Goal: Task Accomplishment & Management: Use online tool/utility

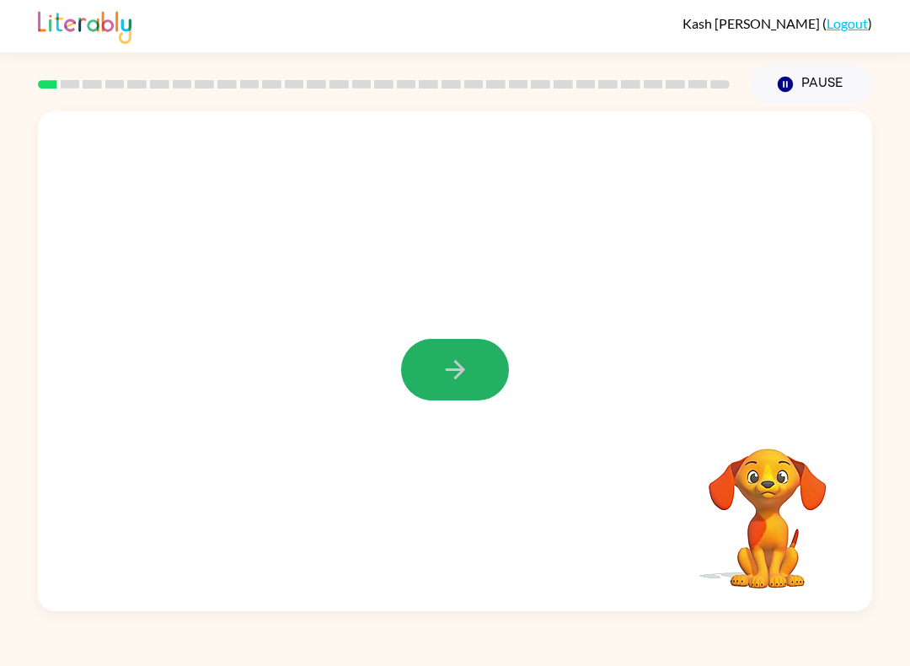
click at [476, 352] on button "button" at bounding box center [455, 370] width 108 height 62
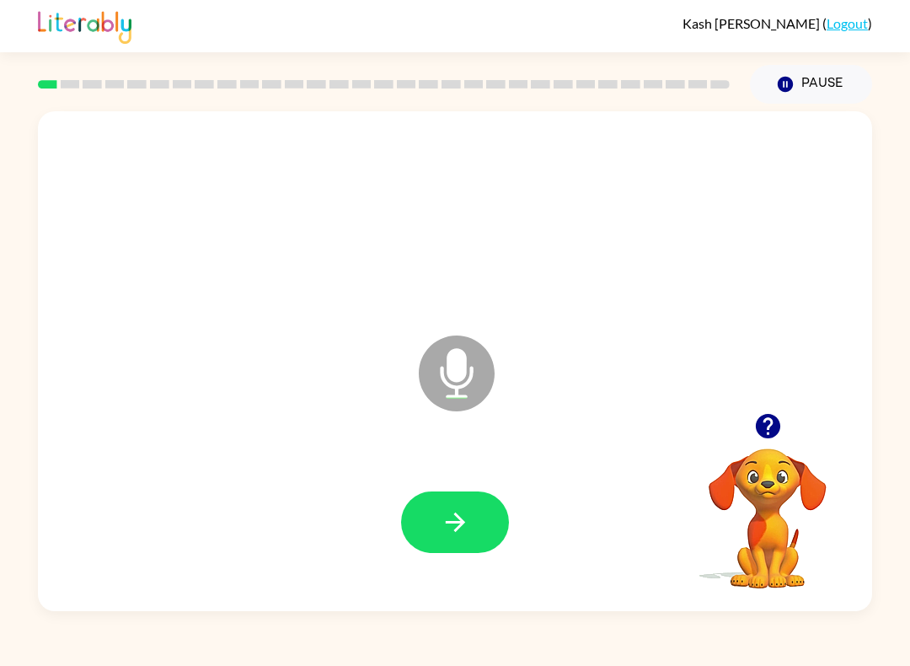
click at [458, 522] on icon "button" at bounding box center [454, 521] width 19 height 19
click at [457, 533] on icon "button" at bounding box center [455, 521] width 29 height 29
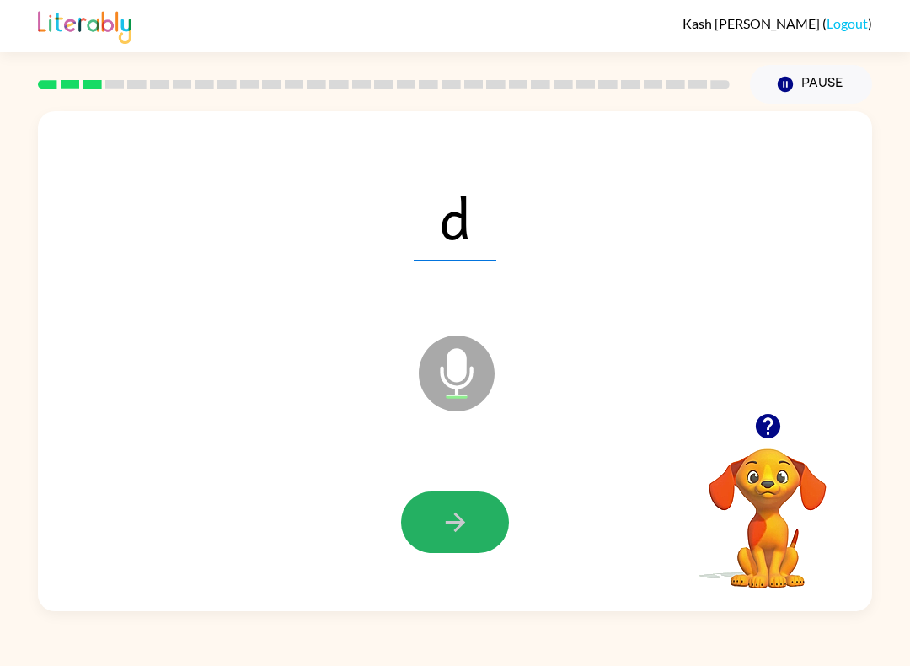
click at [452, 528] on icon "button" at bounding box center [455, 521] width 29 height 29
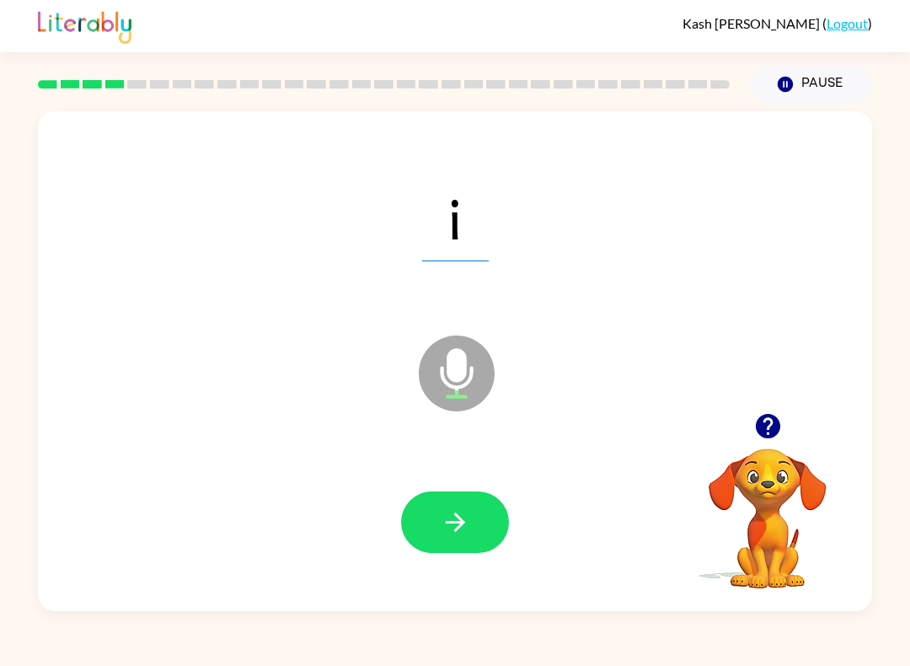
click at [458, 546] on button "button" at bounding box center [455, 522] width 108 height 62
click at [458, 546] on div at bounding box center [455, 522] width 108 height 62
click at [468, 536] on icon "button" at bounding box center [455, 521] width 29 height 29
click at [88, 8] on img at bounding box center [85, 25] width 94 height 37
click at [477, 512] on button "button" at bounding box center [455, 522] width 108 height 62
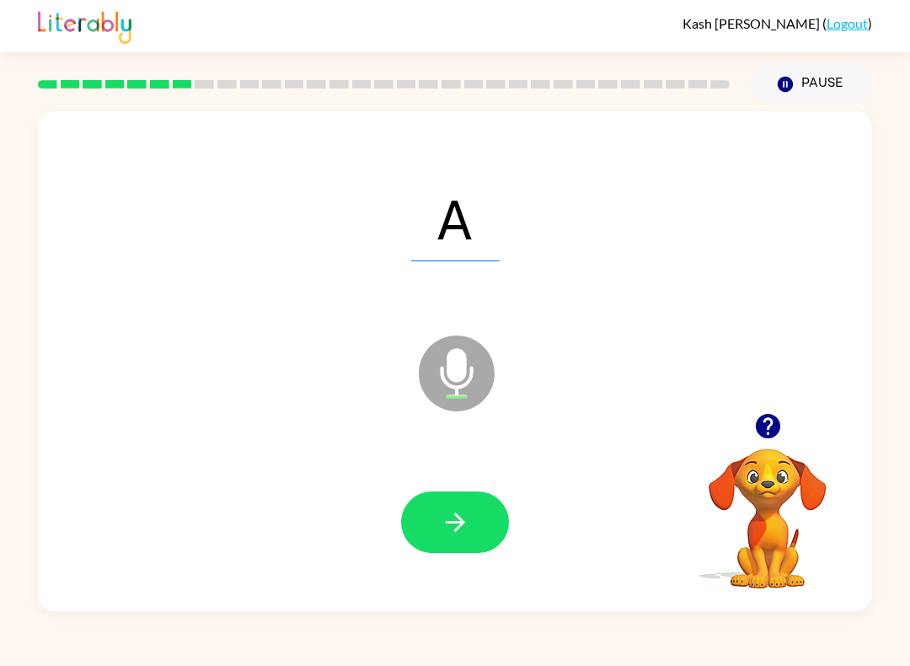
click at [458, 517] on icon "button" at bounding box center [454, 521] width 19 height 19
click at [461, 538] on button "button" at bounding box center [455, 522] width 108 height 62
click at [430, 505] on button "button" at bounding box center [455, 522] width 108 height 62
click at [438, 512] on button "button" at bounding box center [455, 522] width 108 height 62
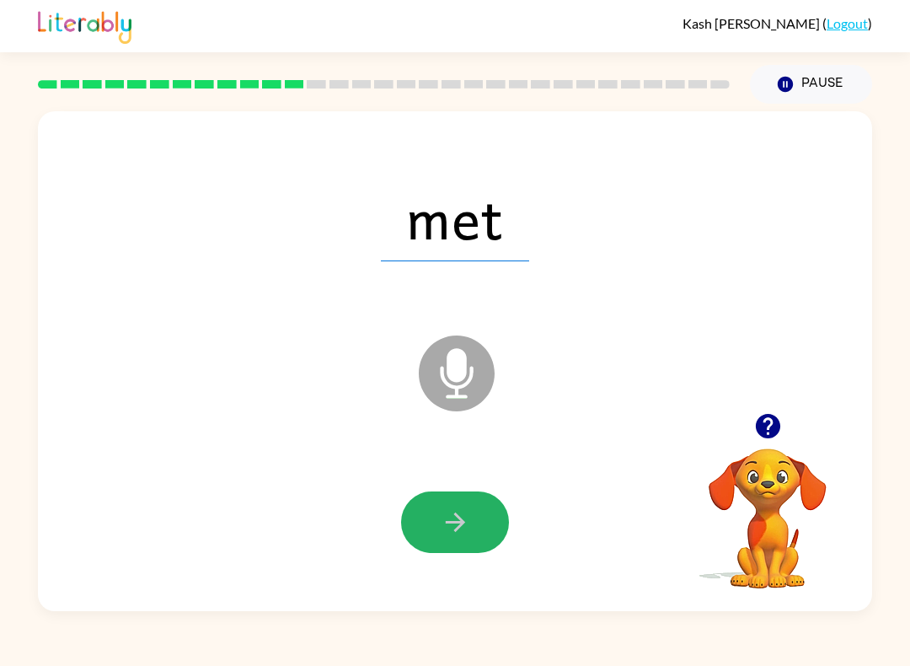
click at [447, 522] on icon "button" at bounding box center [454, 521] width 19 height 19
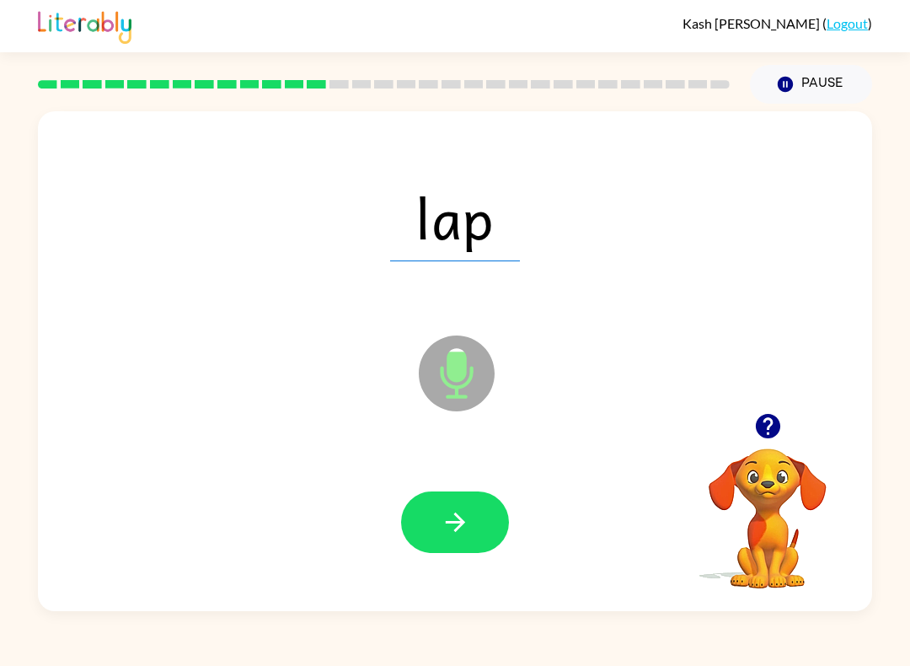
click at [451, 506] on button "button" at bounding box center [455, 522] width 108 height 62
click at [464, 509] on div at bounding box center [455, 522] width 108 height 62
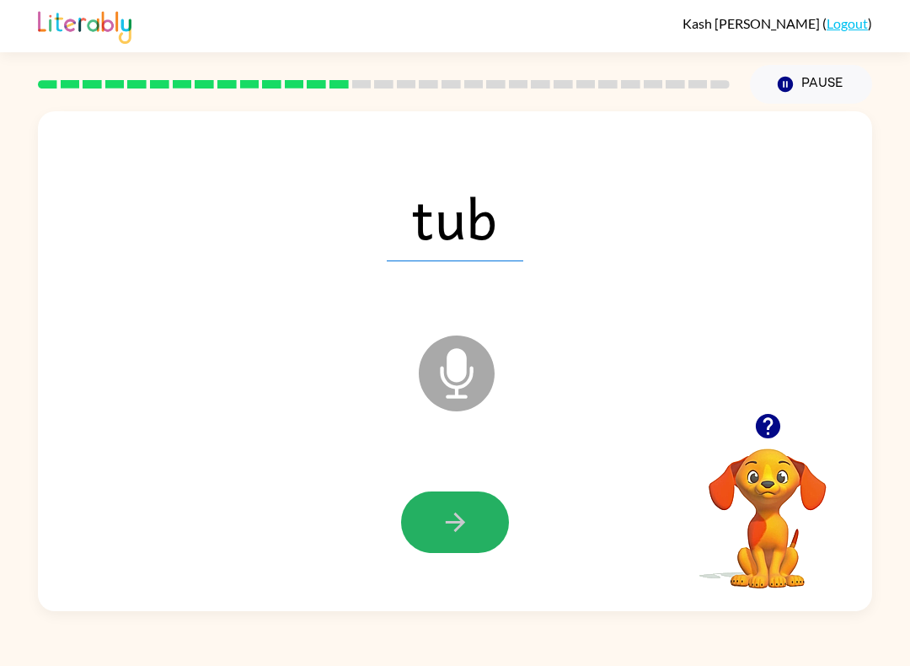
click at [431, 516] on button "button" at bounding box center [455, 522] width 108 height 62
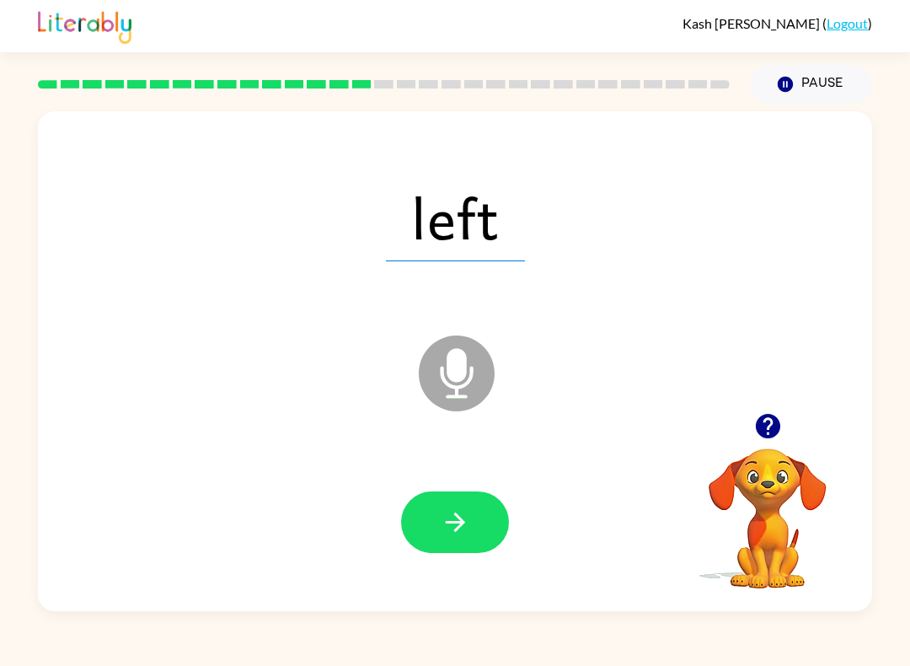
click at [448, 531] on icon "button" at bounding box center [455, 521] width 29 height 29
click at [775, 444] on button "button" at bounding box center [768, 425] width 43 height 43
click at [777, 446] on video "Your browser must support playing .mp4 files to use Literably. Please try using…" at bounding box center [767, 506] width 169 height 169
click at [485, 527] on button "button" at bounding box center [455, 522] width 108 height 62
click at [469, 540] on button "button" at bounding box center [455, 522] width 108 height 62
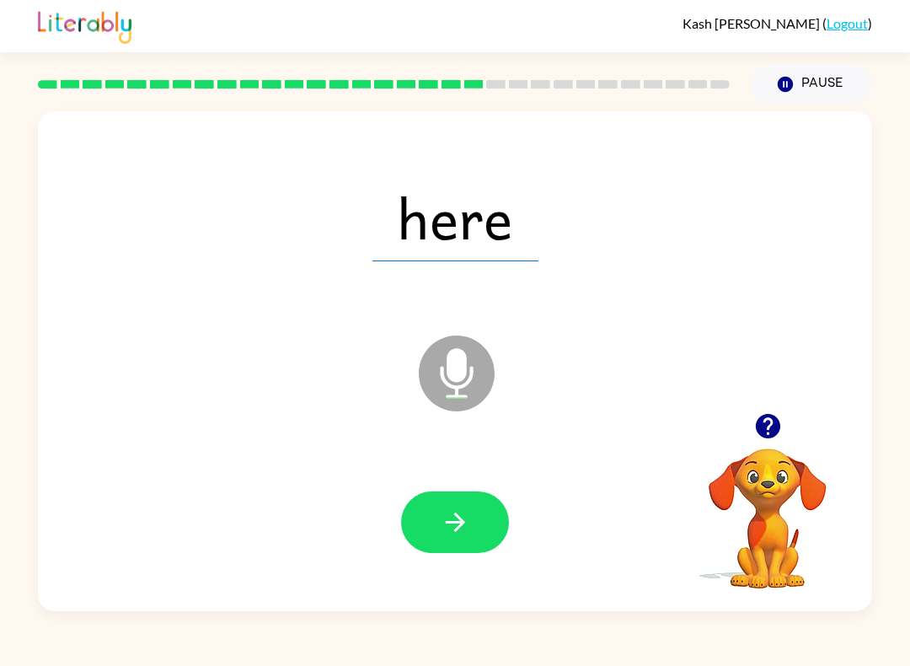
click at [479, 517] on button "button" at bounding box center [455, 522] width 108 height 62
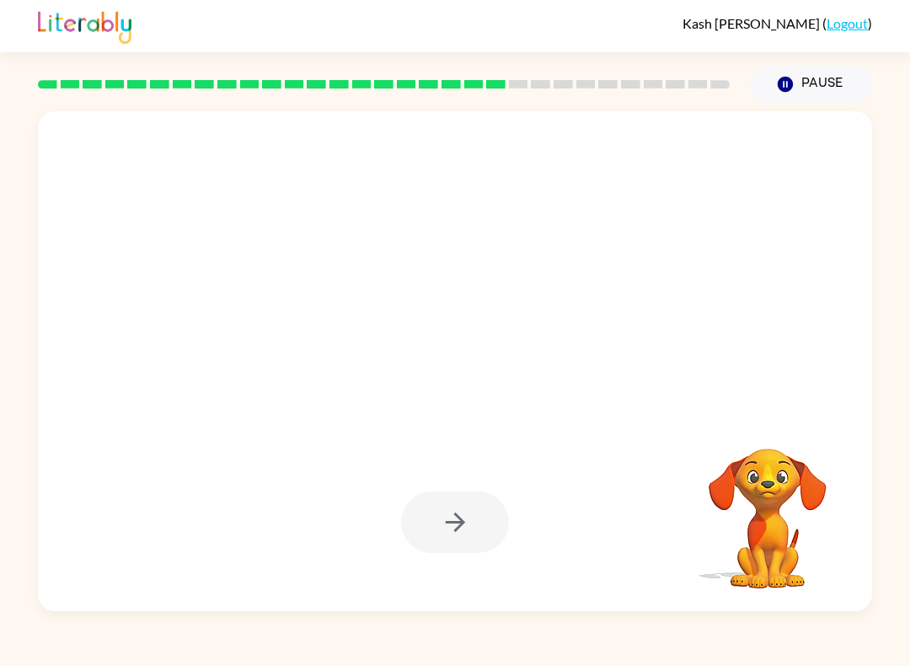
click at [522, 510] on div at bounding box center [455, 522] width 801 height 144
click at [640, 443] on div at bounding box center [455, 361] width 834 height 500
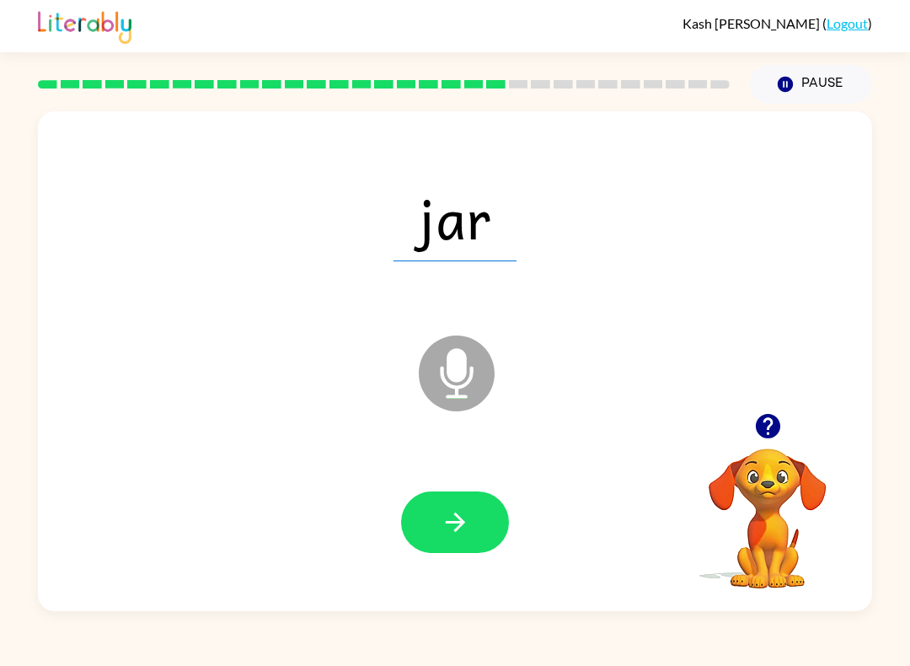
click at [771, 350] on div "Microphone The Microphone is here when it is your turn to talk" at bounding box center [415, 330] width 720 height 67
click at [770, 355] on div "Microphone The Microphone is here when it is your turn to talk" at bounding box center [415, 330] width 720 height 67
click at [769, 355] on div "Microphone The Microphone is here when it is your turn to talk" at bounding box center [415, 330] width 720 height 67
click at [766, 358] on div "Microphone The Microphone is here when it is your turn to talk" at bounding box center [415, 330] width 720 height 67
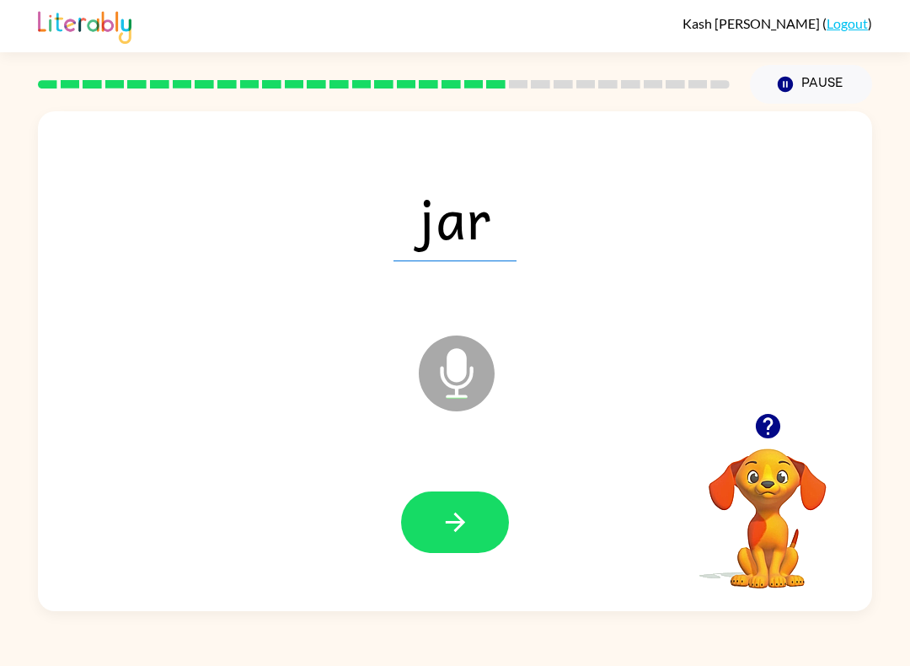
click at [743, 364] on div "Microphone The Microphone is here when it is your turn to talk" at bounding box center [415, 330] width 720 height 67
click at [656, 428] on icon "Microphone The Microphone is here when it is your turn to talk" at bounding box center [541, 394] width 253 height 126
click at [617, 439] on icon "Microphone The Microphone is here when it is your turn to talk" at bounding box center [541, 394] width 253 height 126
click at [571, 475] on div at bounding box center [455, 522] width 801 height 144
click at [469, 538] on button "button" at bounding box center [455, 522] width 108 height 62
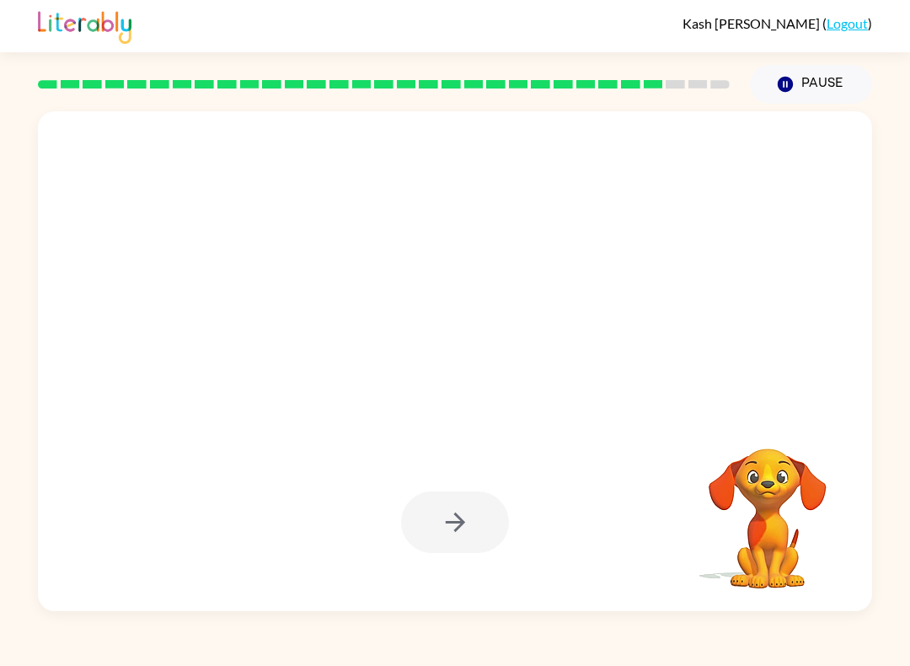
click at [485, 522] on div at bounding box center [455, 522] width 108 height 62
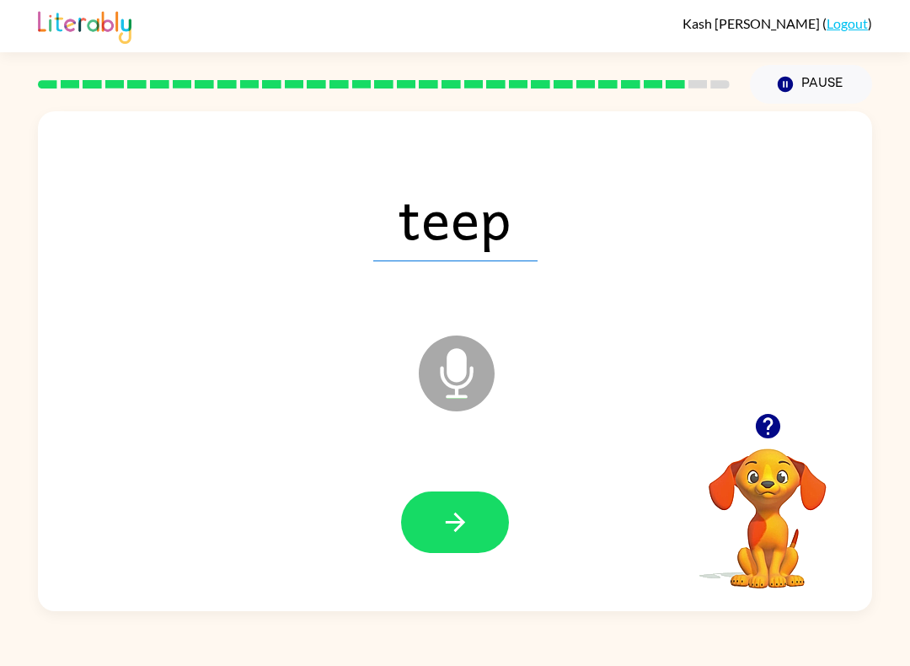
click at [490, 536] on button "button" at bounding box center [455, 522] width 108 height 62
click at [475, 524] on button "button" at bounding box center [455, 522] width 108 height 62
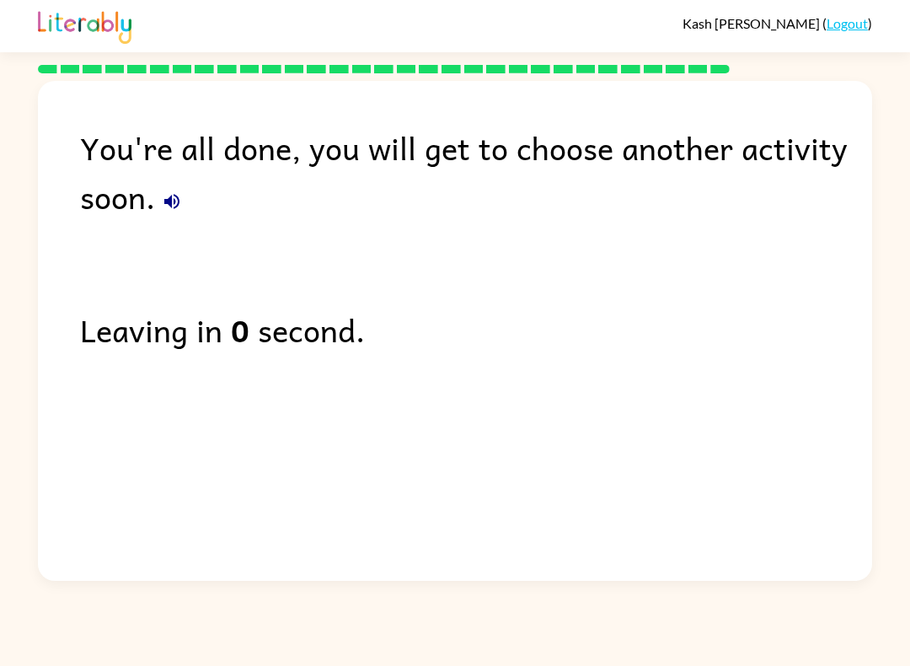
click at [865, 22] on link "Logout" at bounding box center [847, 23] width 41 height 16
